Goal: Task Accomplishment & Management: Manage account settings

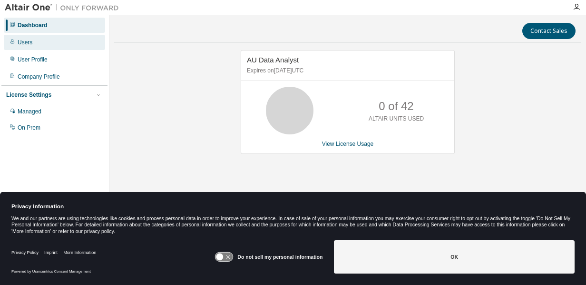
click at [31, 44] on div "Users" at bounding box center [25, 43] width 15 height 8
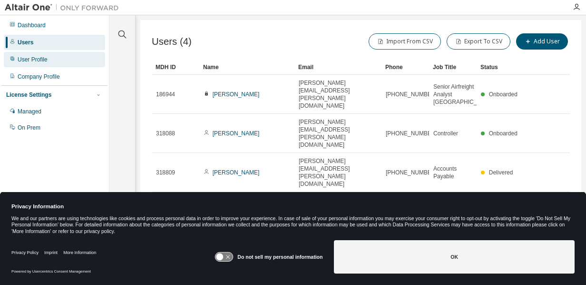
click at [29, 58] on div "User Profile" at bounding box center [33, 60] width 30 height 8
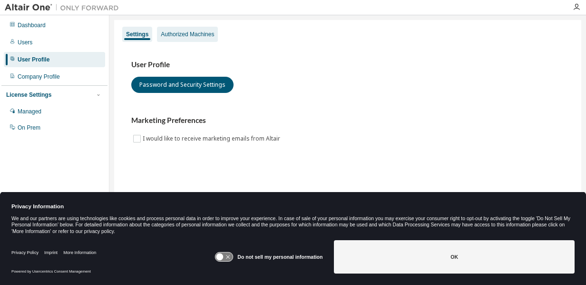
click at [171, 37] on div "Authorized Machines" at bounding box center [187, 34] width 53 height 8
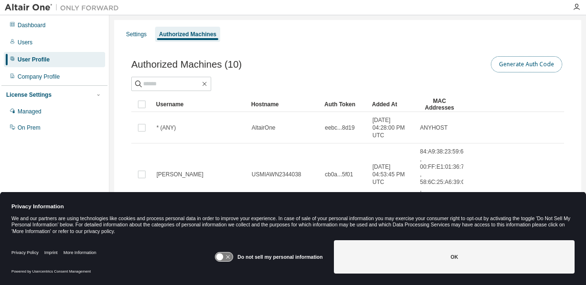
click at [509, 60] on button "Generate Auth Code" at bounding box center [526, 64] width 71 height 16
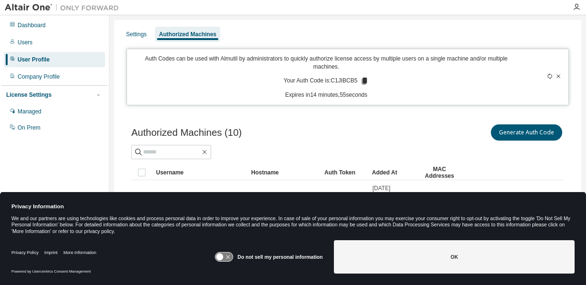
click at [362, 80] on icon at bounding box center [364, 81] width 5 height 7
click at [362, 78] on icon at bounding box center [364, 81] width 5 height 7
